Goal: Task Accomplishment & Management: Use online tool/utility

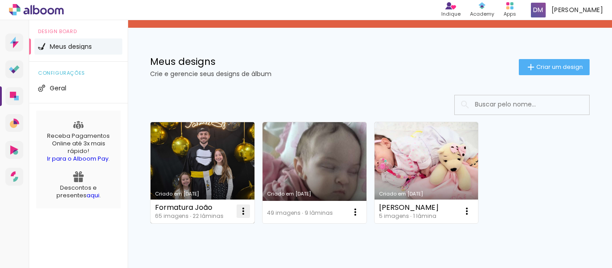
click at [245, 216] on iron-icon at bounding box center [243, 211] width 11 height 11
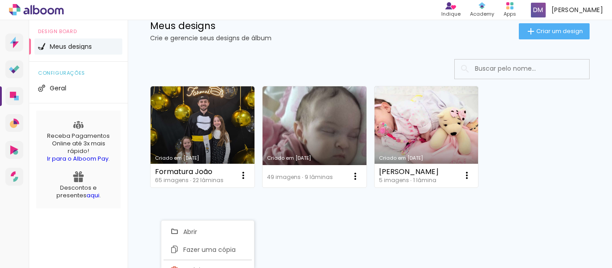
scroll to position [84, 0]
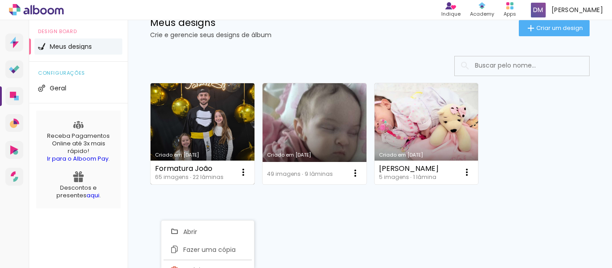
click at [206, 130] on link "Criado em [DATE]" at bounding box center [203, 133] width 104 height 101
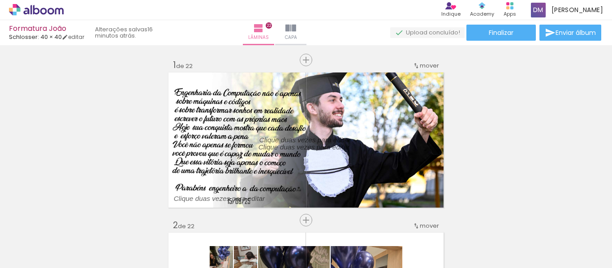
scroll to position [3557, 0]
